Goal: Communication & Community: Answer question/provide support

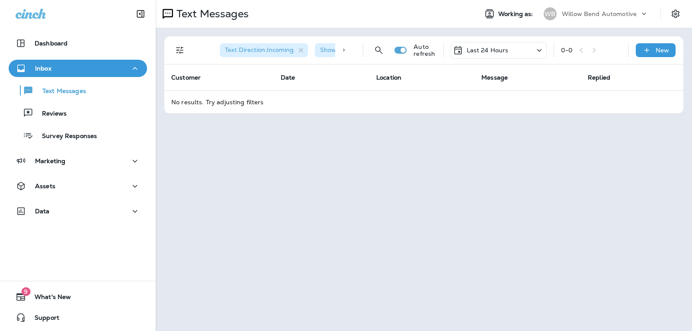
click at [492, 52] on p "Last 24 Hours" at bounding box center [488, 50] width 42 height 7
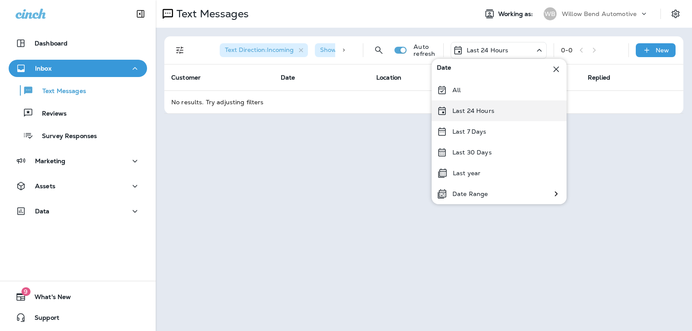
click at [491, 107] on p "Last 24 Hours" at bounding box center [474, 110] width 42 height 7
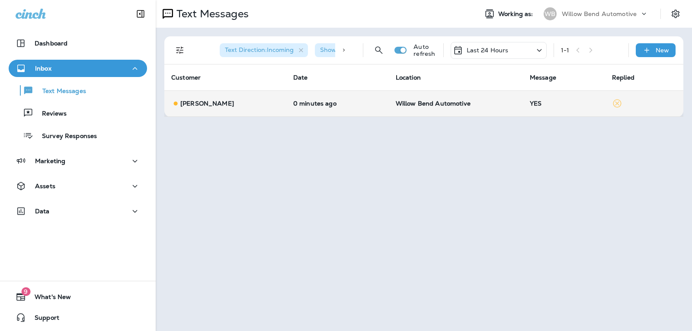
click at [495, 104] on p "Willow Bend Automotive" at bounding box center [456, 103] width 120 height 7
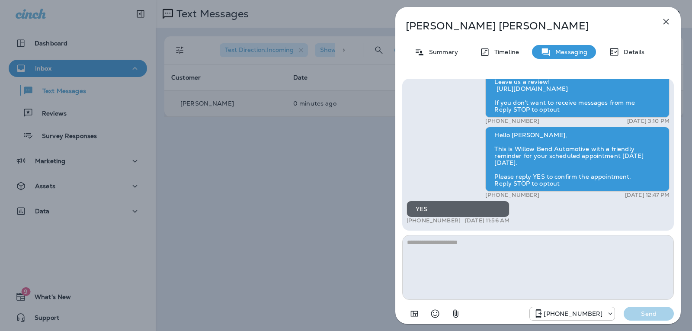
click at [449, 244] on textarea at bounding box center [538, 267] width 272 height 65
type textarea "*"
type textarea "**********"
click at [659, 310] on p "Send" at bounding box center [649, 314] width 36 height 8
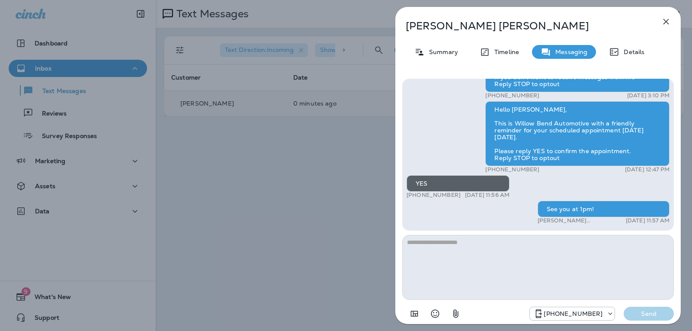
click at [662, 22] on icon "button" at bounding box center [666, 21] width 10 height 10
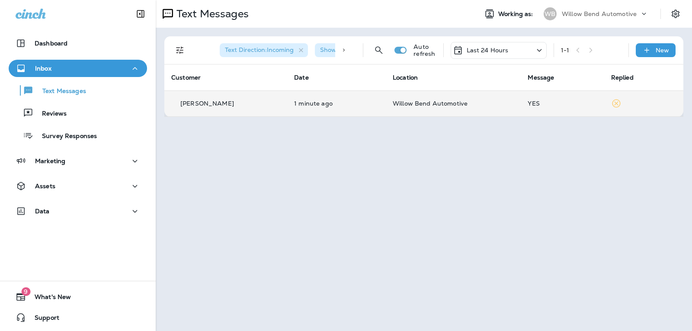
click at [485, 53] on p "Last 24 Hours" at bounding box center [488, 50] width 42 height 7
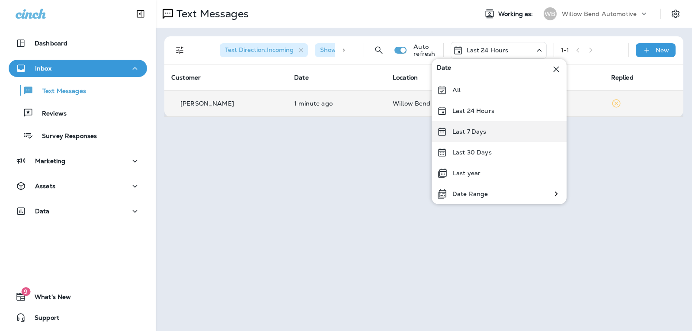
click at [485, 127] on div "Last 7 Days" at bounding box center [499, 131] width 135 height 21
